Goal: Information Seeking & Learning: Learn about a topic

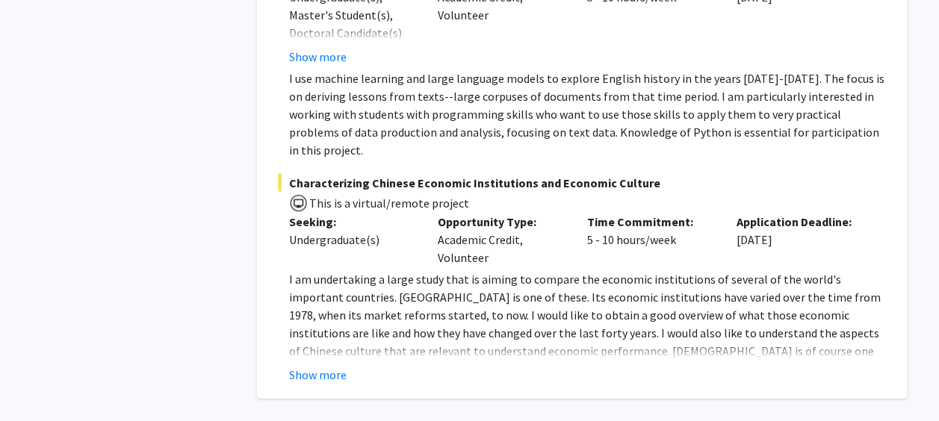
scroll to position [7181, 0]
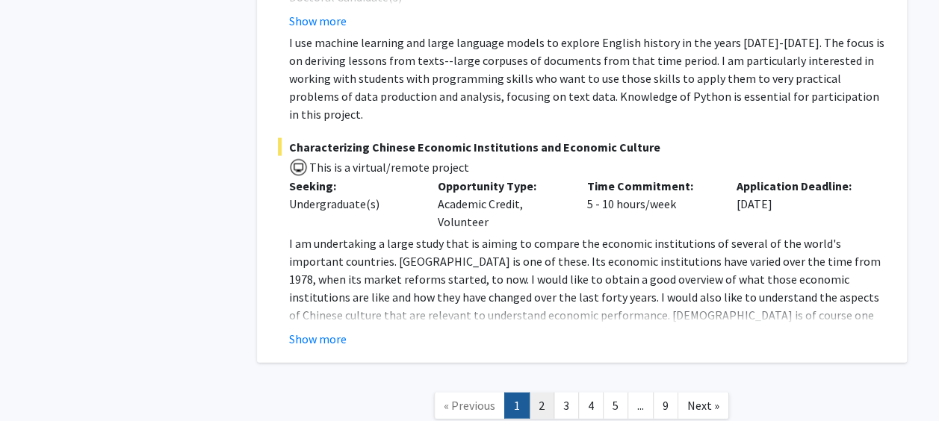
click at [537, 393] on link "2" at bounding box center [541, 406] width 25 height 26
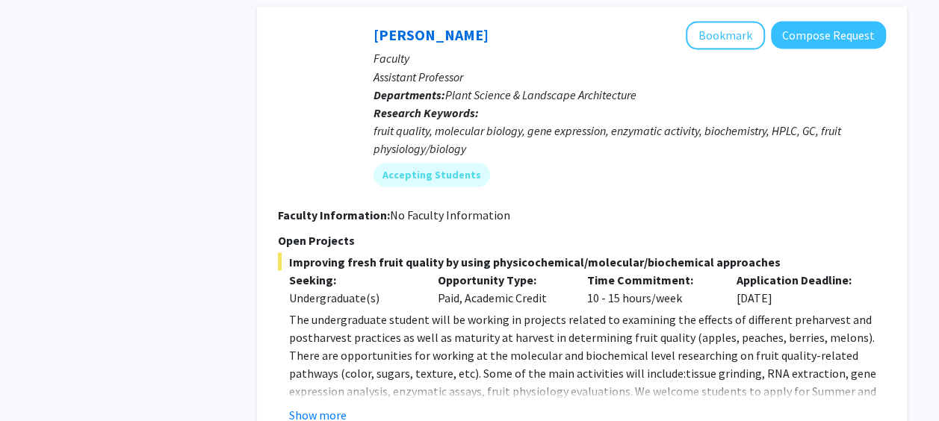
scroll to position [4185, 0]
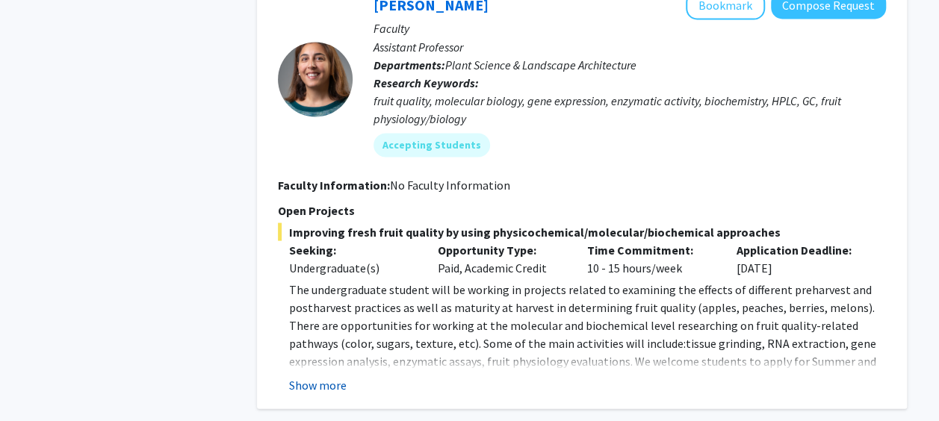
click at [324, 376] on button "Show more" at bounding box center [318, 385] width 58 height 18
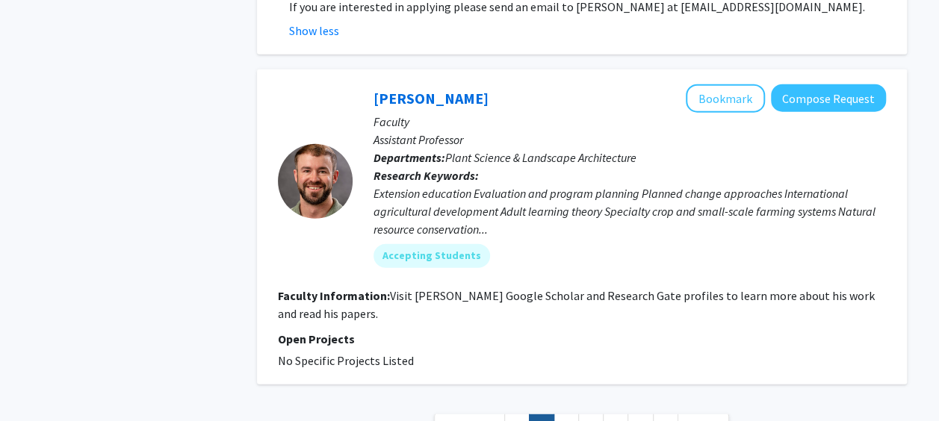
scroll to position [4723, 0]
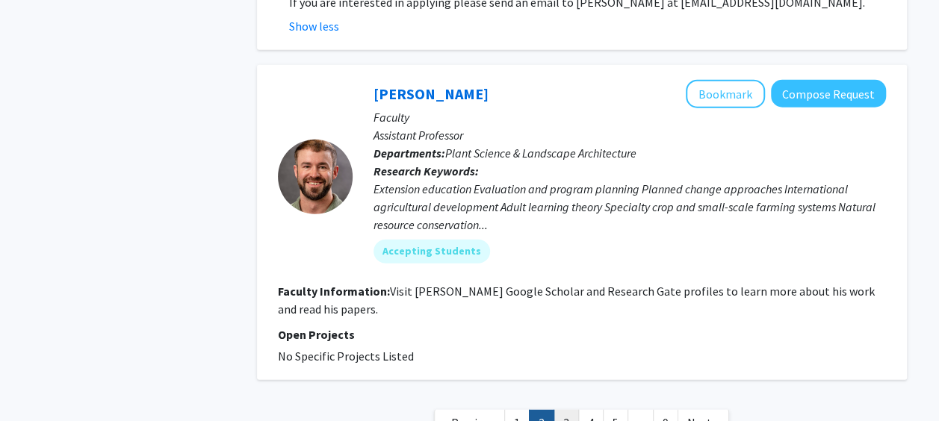
click at [570, 410] on link "3" at bounding box center [566, 423] width 25 height 26
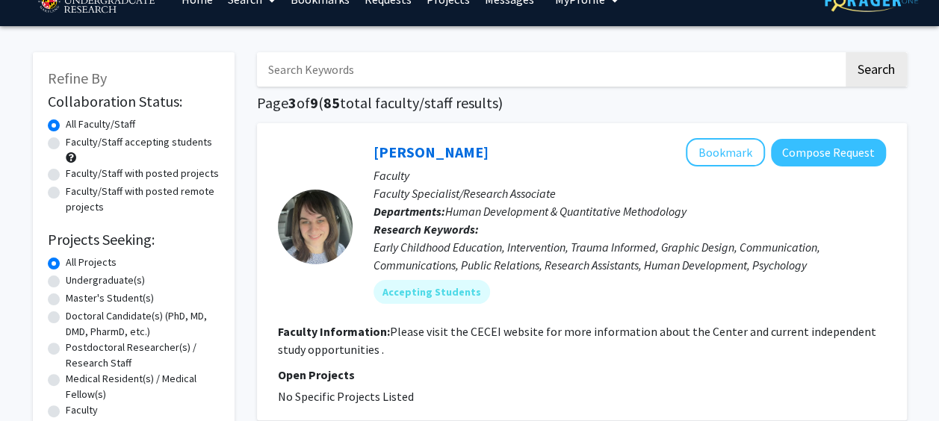
scroll to position [30, 0]
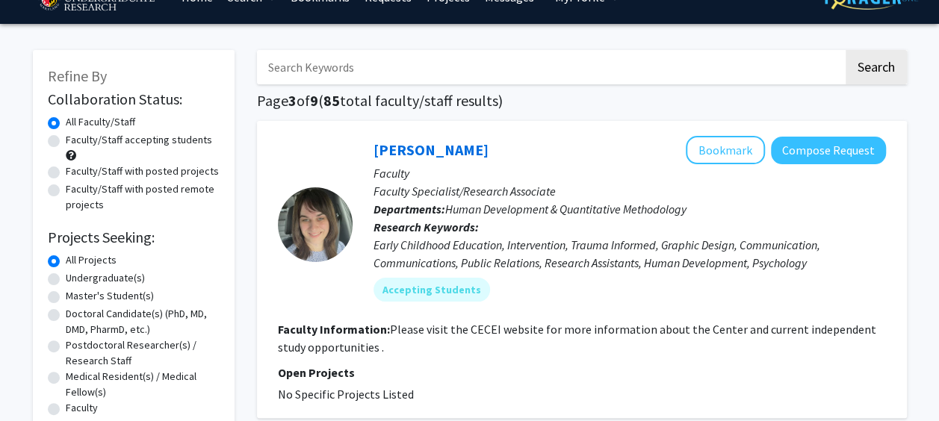
click at [61, 276] on div "Undergraduate(s)" at bounding box center [134, 280] width 172 height 18
click at [66, 275] on label "Undergraduate(s)" at bounding box center [105, 279] width 79 height 16
click at [66, 275] on input "Undergraduate(s)" at bounding box center [71, 276] width 10 height 10
radio input "true"
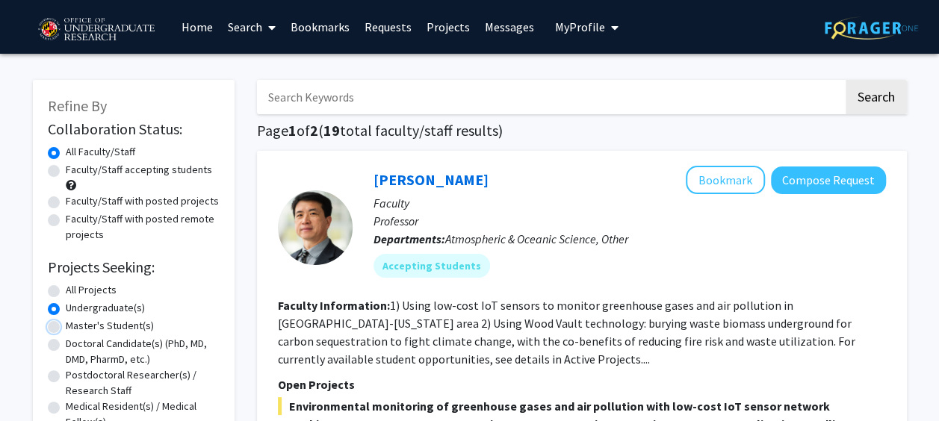
click at [66, 318] on input "Master's Student(s)" at bounding box center [71, 323] width 10 height 10
radio input "true"
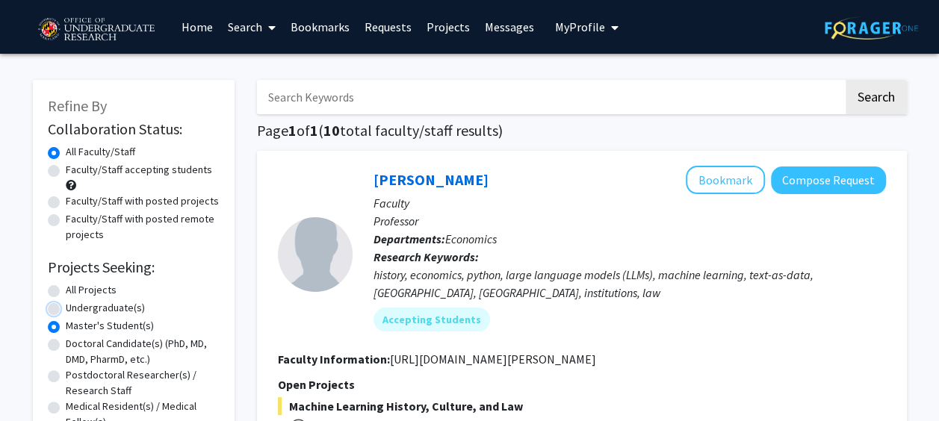
click at [66, 300] on input "Undergraduate(s)" at bounding box center [71, 305] width 10 height 10
radio input "true"
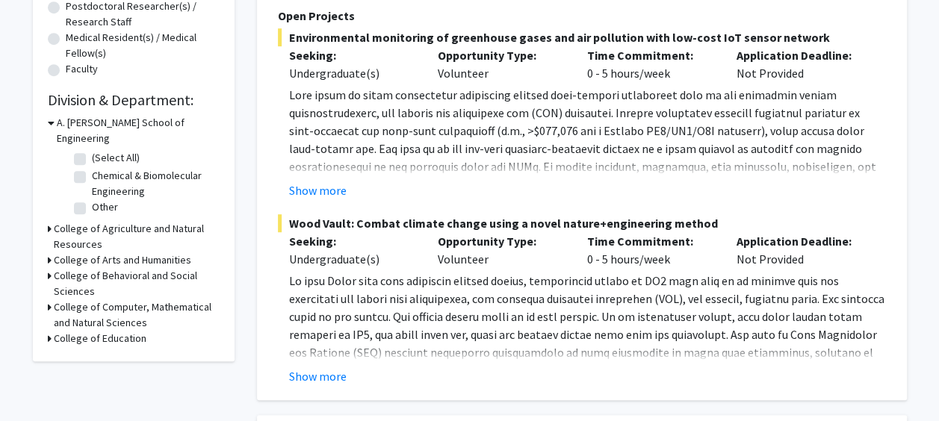
scroll to position [418, 0]
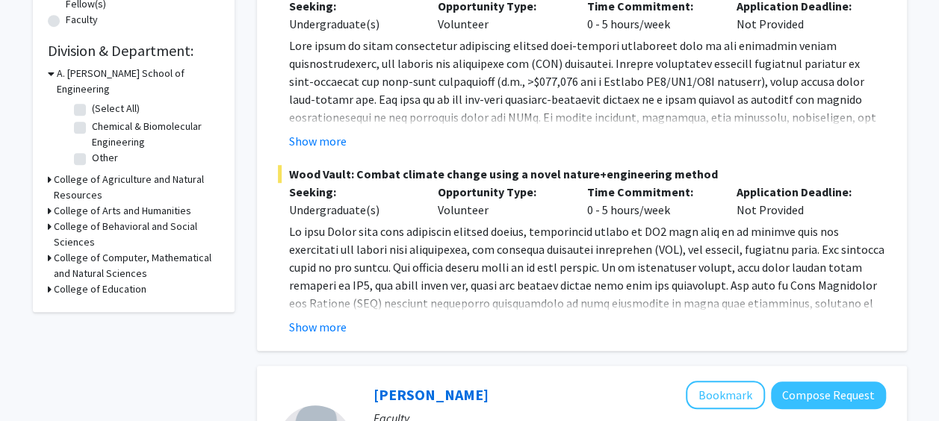
click at [70, 172] on h3 "College of Agriculture and Natural Resources" at bounding box center [137, 187] width 166 height 31
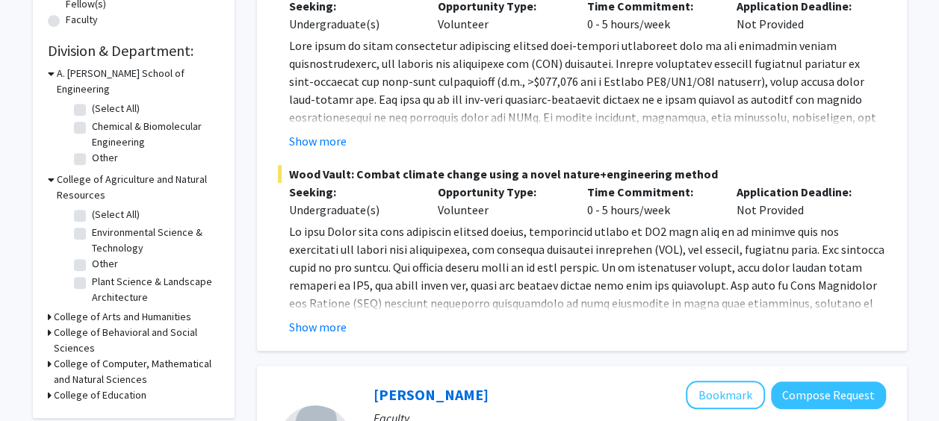
click at [92, 274] on label "Plant Science & Landscape Architecture" at bounding box center [154, 289] width 124 height 31
click at [92, 274] on input "Plant Science & Landscape Architecture" at bounding box center [97, 279] width 10 height 10
checkbox input "true"
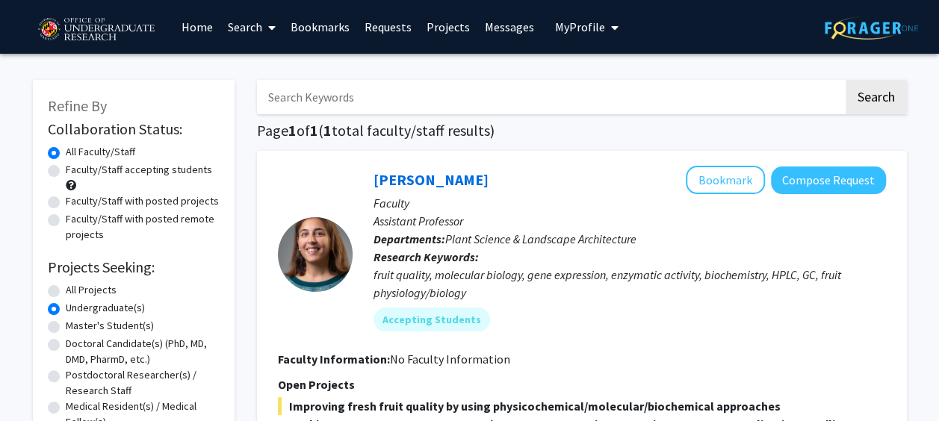
click at [41, 244] on div "Refine By Collaboration Status: Collaboration Status All Faculty/Staff Collabor…" at bounding box center [134, 324] width 202 height 489
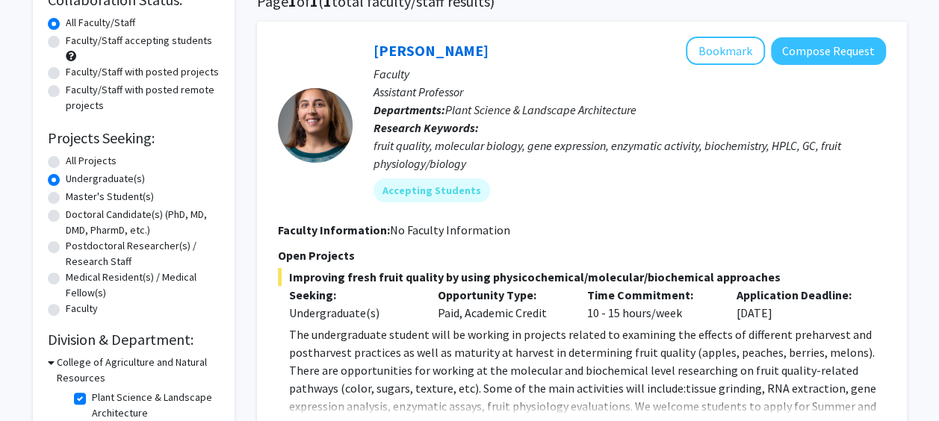
scroll to position [327, 0]
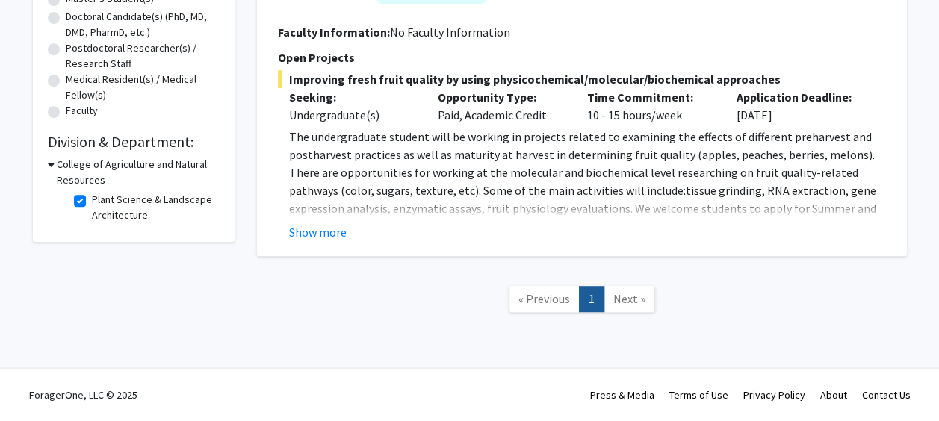
click at [51, 161] on icon at bounding box center [51, 165] width 7 height 16
click at [629, 175] on span "The undergraduate student will be working in projects related to examining the …" at bounding box center [582, 190] width 587 height 123
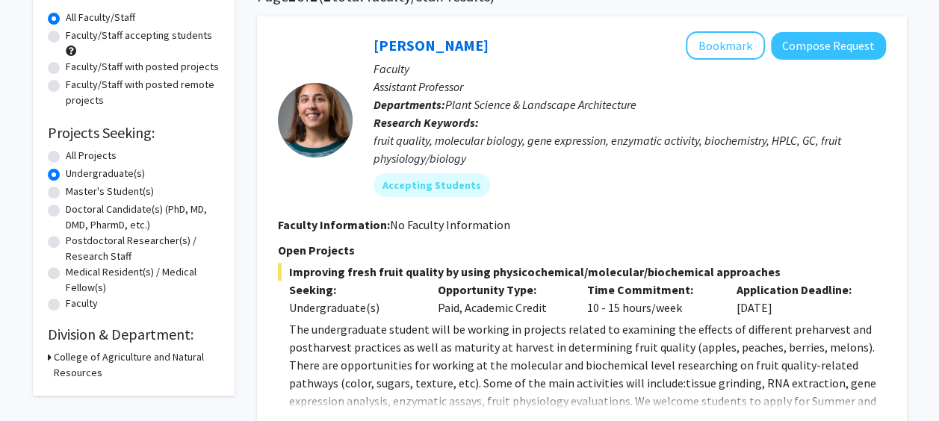
scroll to position [0, 0]
